Goal: Transaction & Acquisition: Purchase product/service

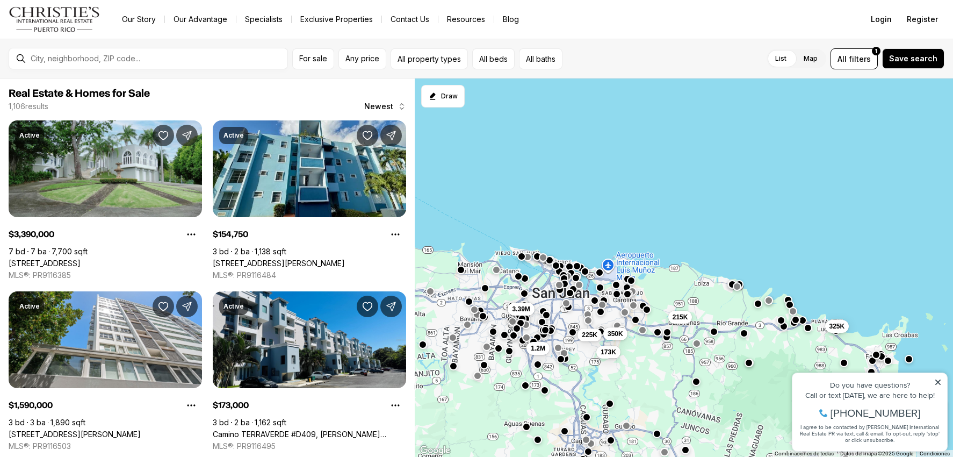
click at [938, 383] on icon at bounding box center [937, 381] width 5 height 5
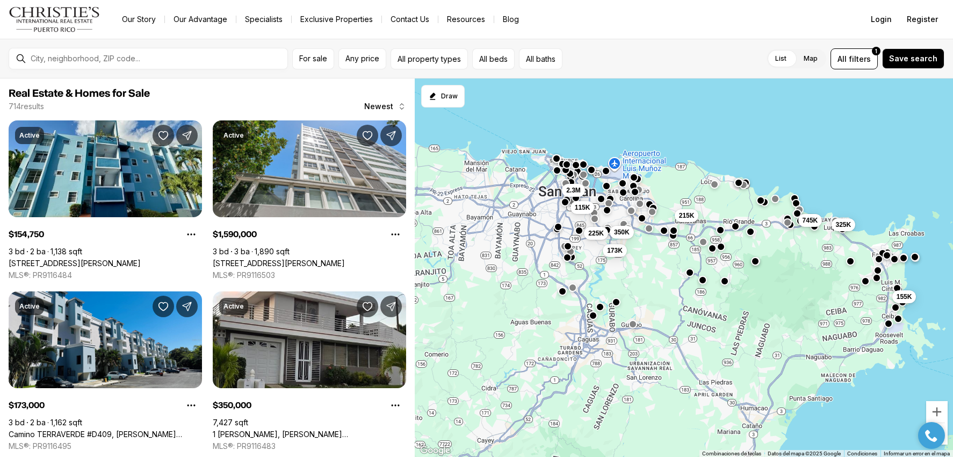
drag, startPoint x: 633, startPoint y: 392, endPoint x: 773, endPoint y: 252, distance: 197.5
click at [773, 252] on div "2.3M 173K 225K 215K 350K 155K 325K 745K 115K" at bounding box center [684, 267] width 538 height 379
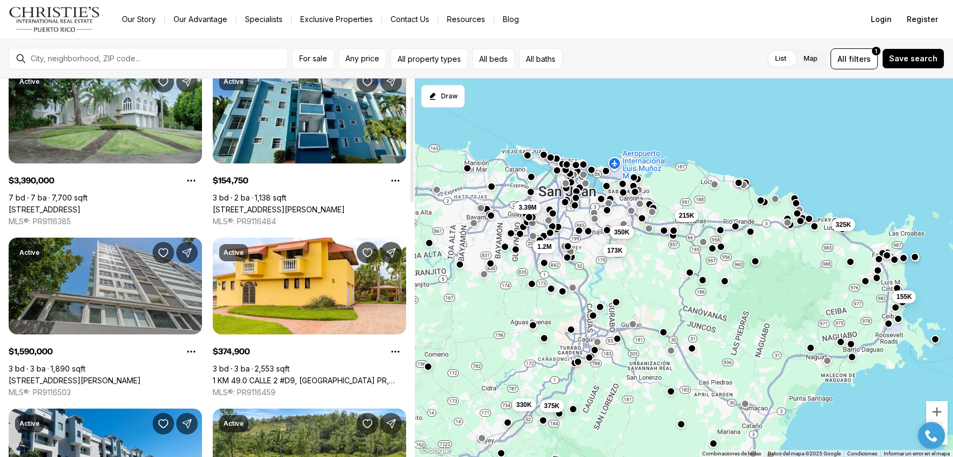
scroll to position [107, 0]
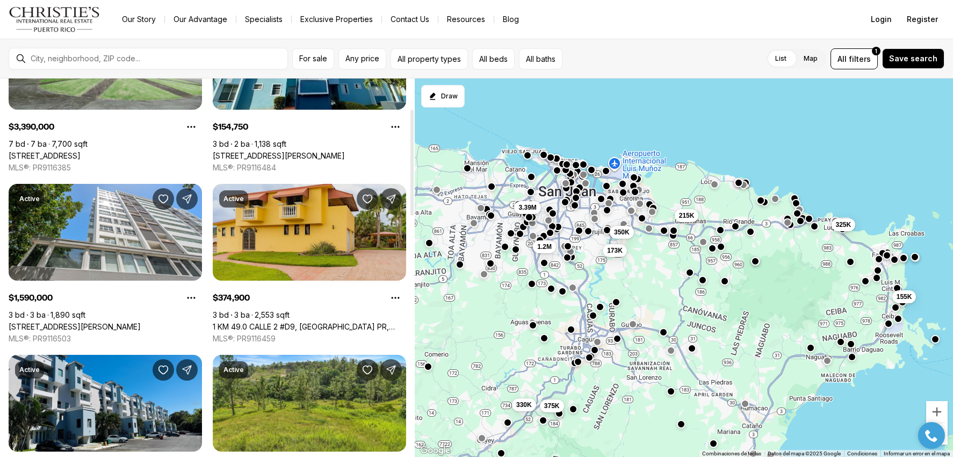
click at [298, 322] on link "1 KM 49.0 CALLE 2 #D9, [GEOGRAPHIC_DATA] PR, 00736" at bounding box center [309, 327] width 193 height 10
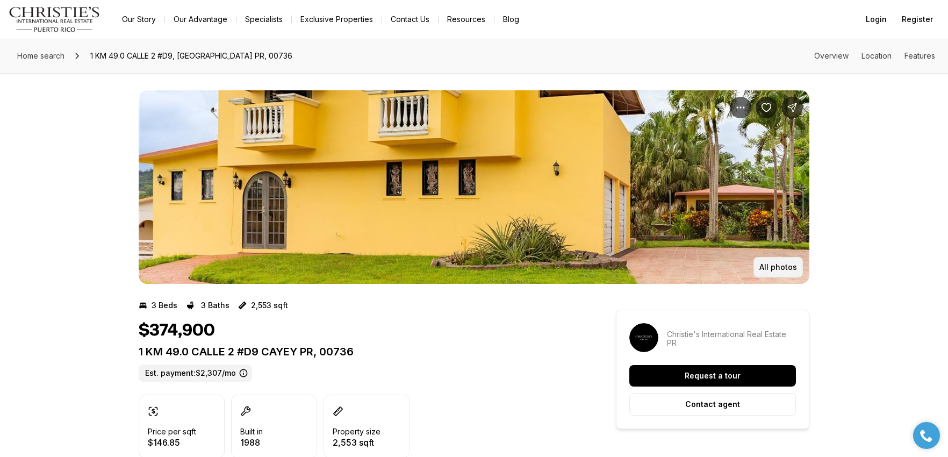
click at [759, 268] on button "All photos" at bounding box center [777, 267] width 49 height 20
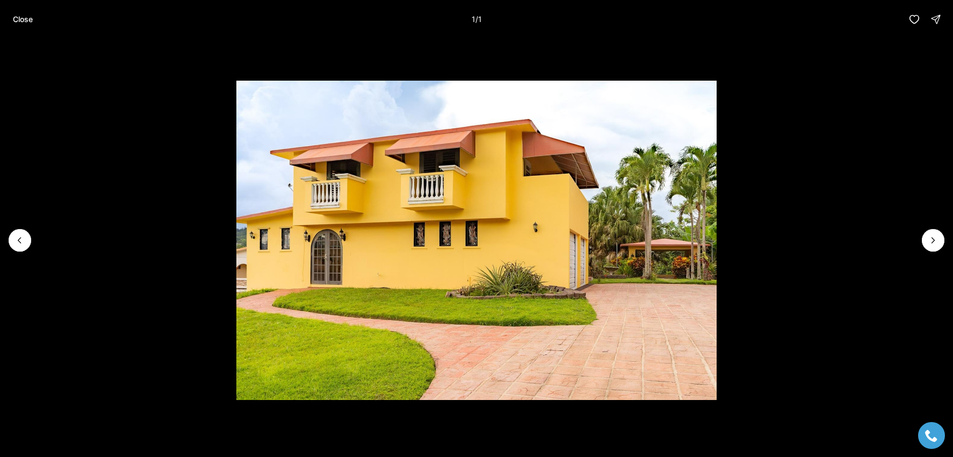
click at [938, 242] on div at bounding box center [933, 240] width 23 height 23
click at [937, 242] on div at bounding box center [933, 240] width 23 height 23
click at [18, 24] on button "Close" at bounding box center [22, 19] width 33 height 21
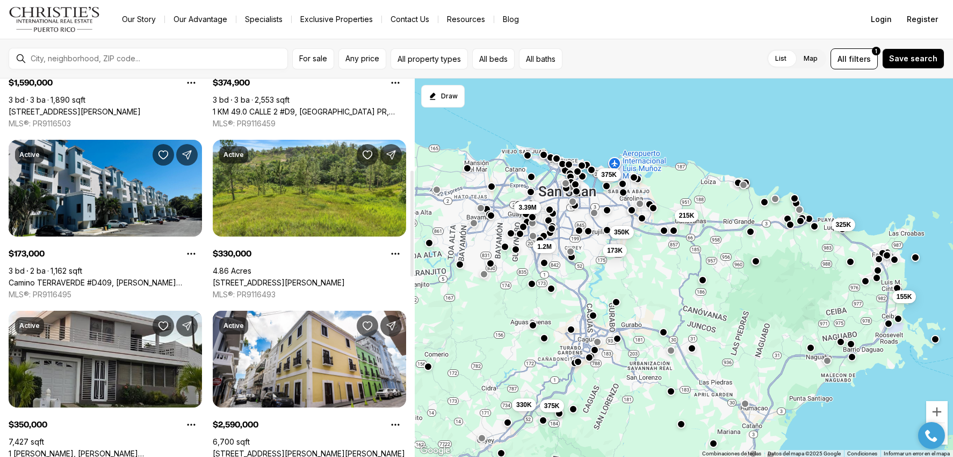
scroll to position [376, 0]
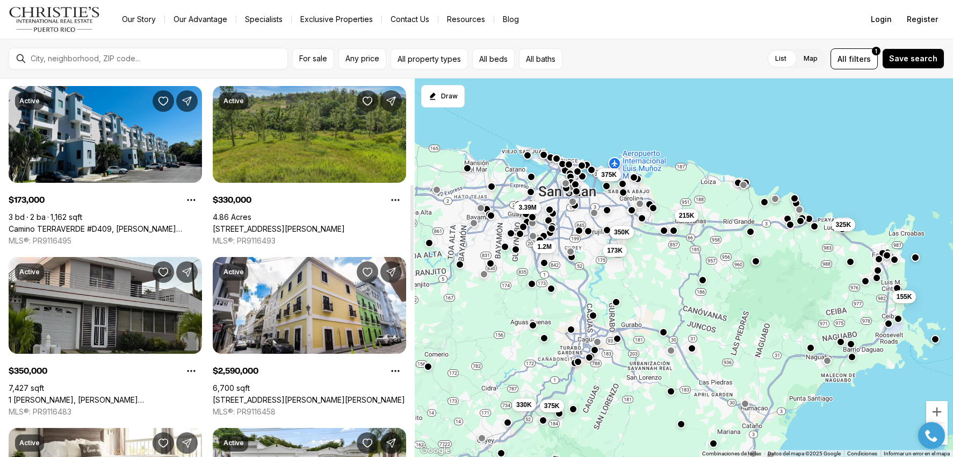
click at [298, 224] on link "[STREET_ADDRESS][PERSON_NAME]" at bounding box center [279, 229] width 132 height 10
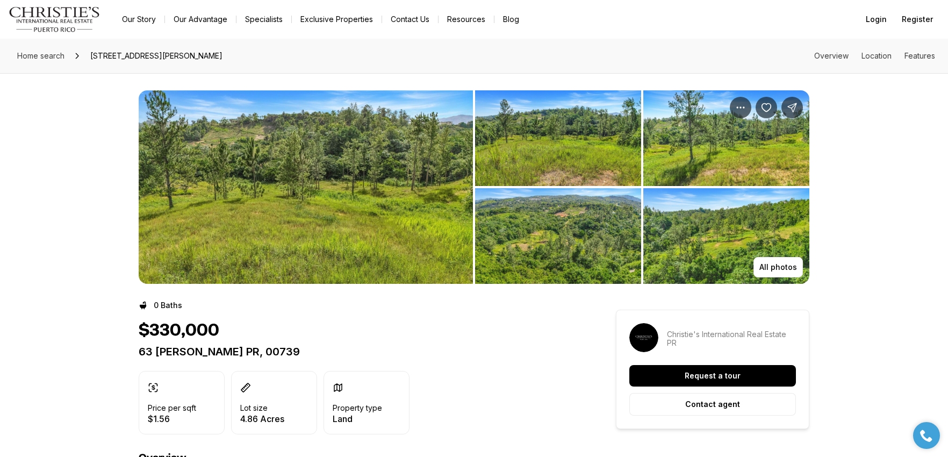
click at [524, 147] on img "View image gallery" at bounding box center [558, 138] width 166 height 96
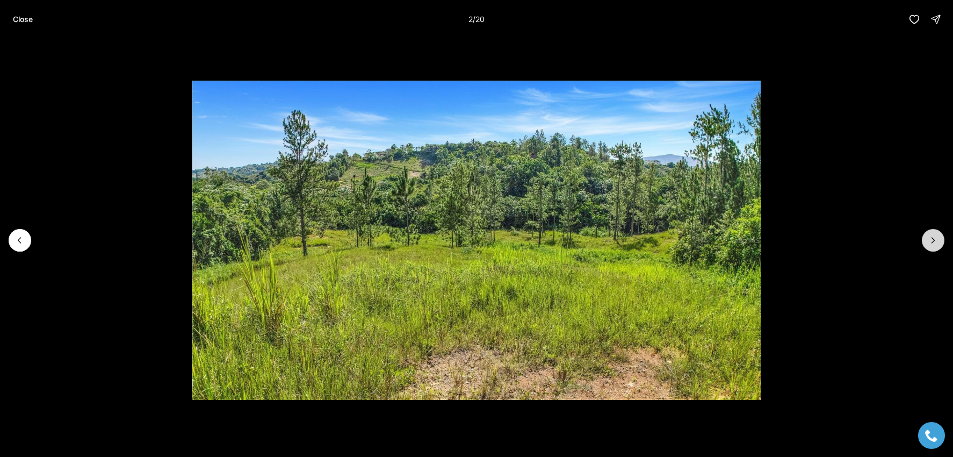
click at [931, 245] on icon "Next slide" at bounding box center [933, 240] width 11 height 11
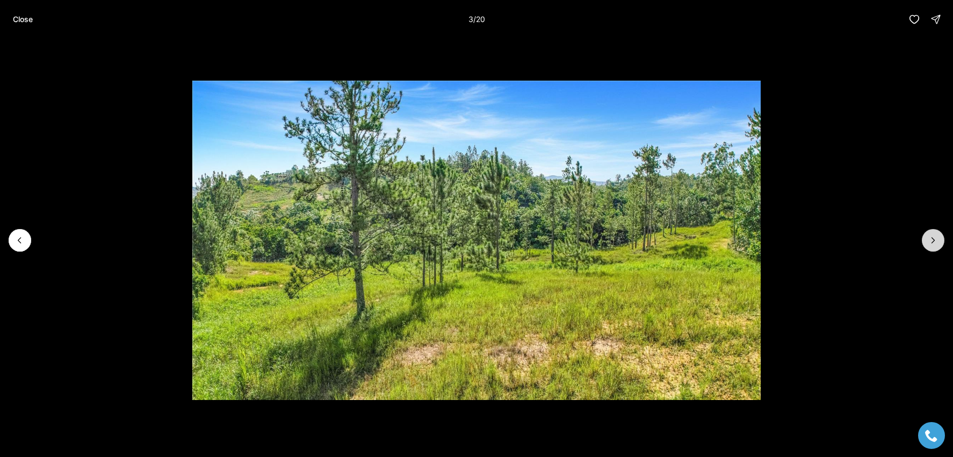
click at [931, 245] on icon "Next slide" at bounding box center [933, 240] width 11 height 11
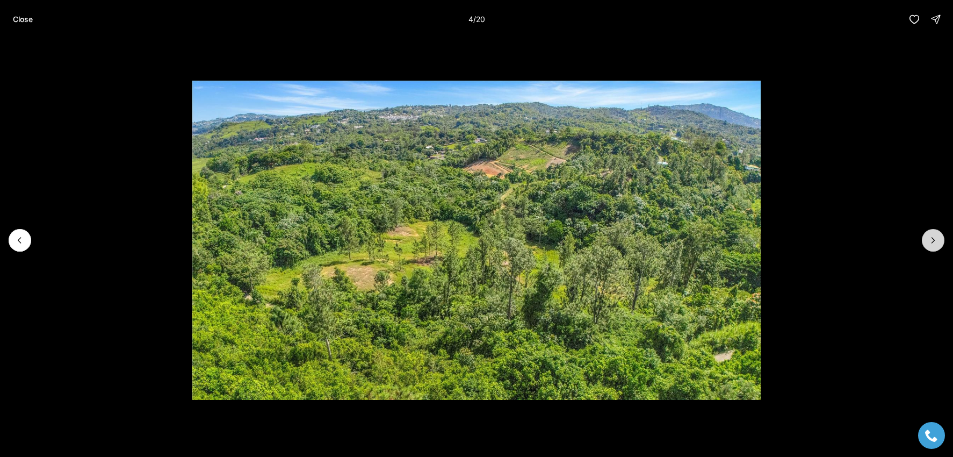
click at [931, 245] on icon "Next slide" at bounding box center [933, 240] width 11 height 11
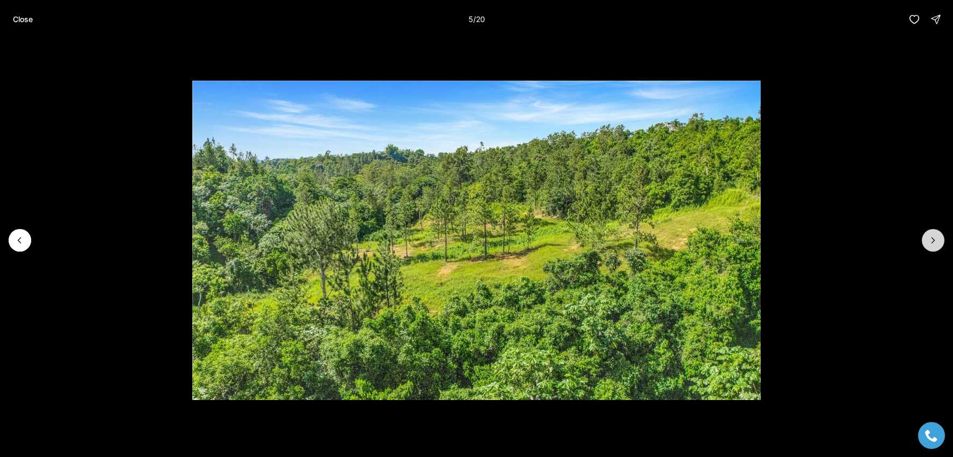
click at [931, 245] on icon "Next slide" at bounding box center [933, 240] width 11 height 11
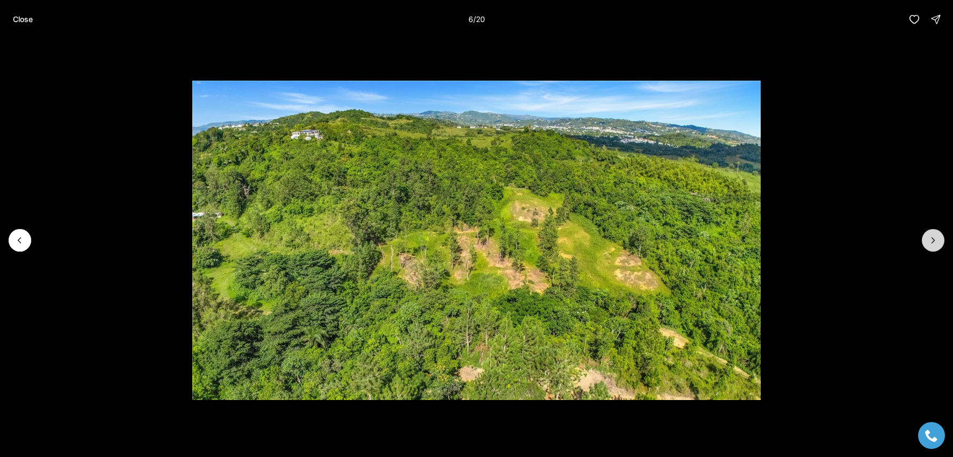
click at [931, 245] on icon "Next slide" at bounding box center [933, 240] width 11 height 11
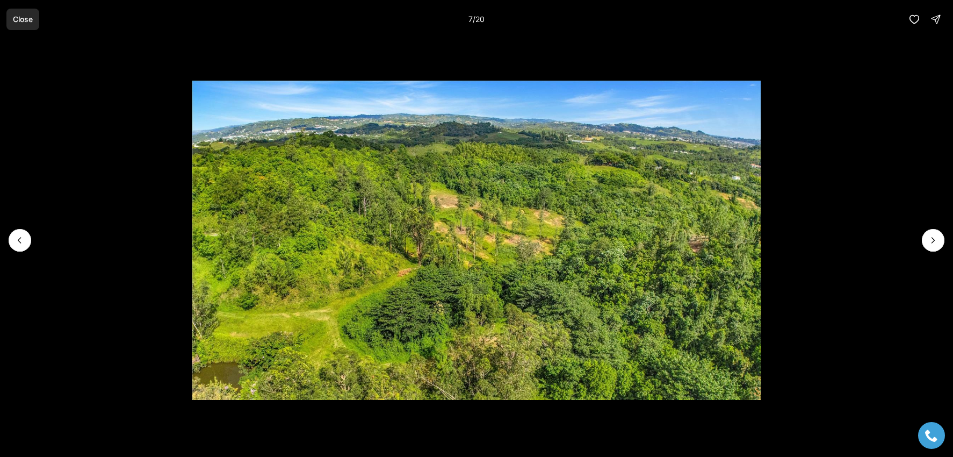
click at [15, 19] on p "Close" at bounding box center [23, 19] width 20 height 9
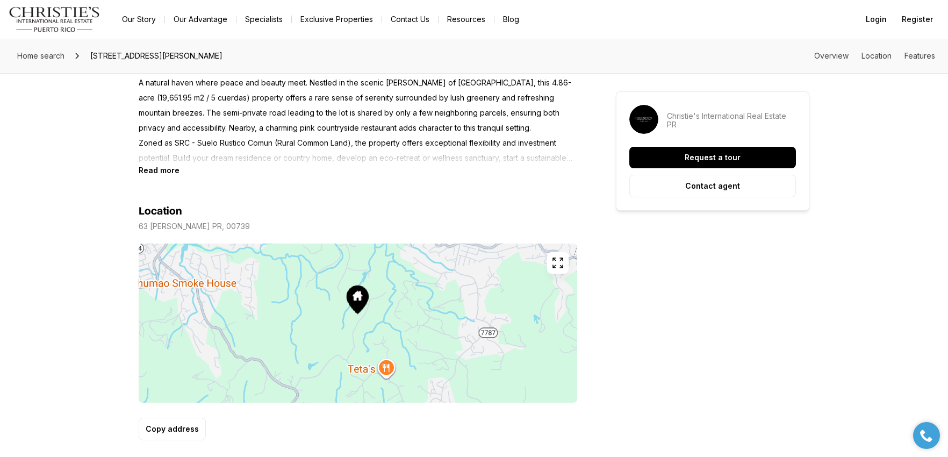
scroll to position [430, 0]
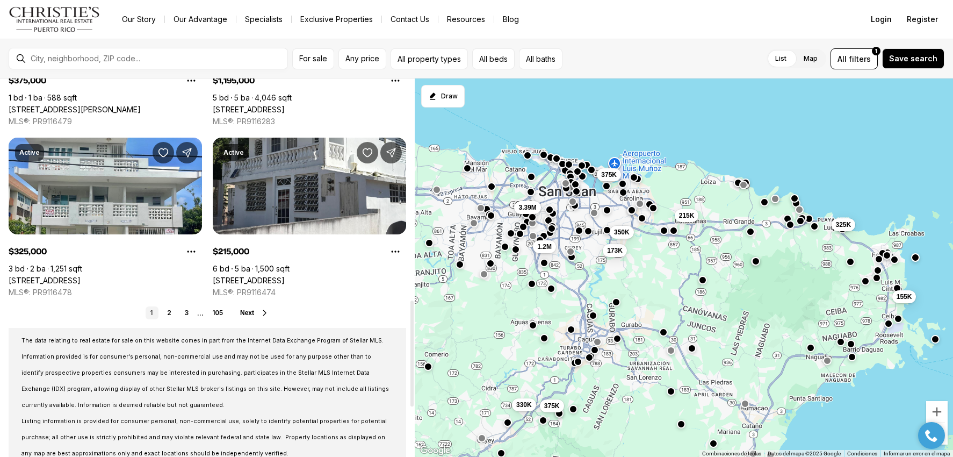
scroll to position [913, 0]
